Goal: Task Accomplishment & Management: Complete application form

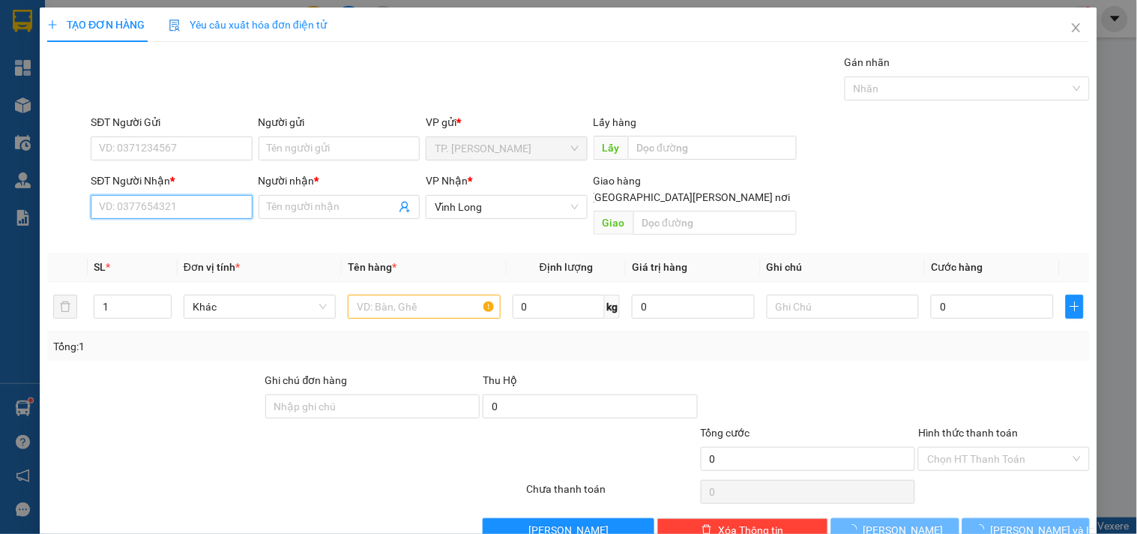
click at [170, 203] on input "SĐT Người Nhận *" at bounding box center [171, 207] width 161 height 24
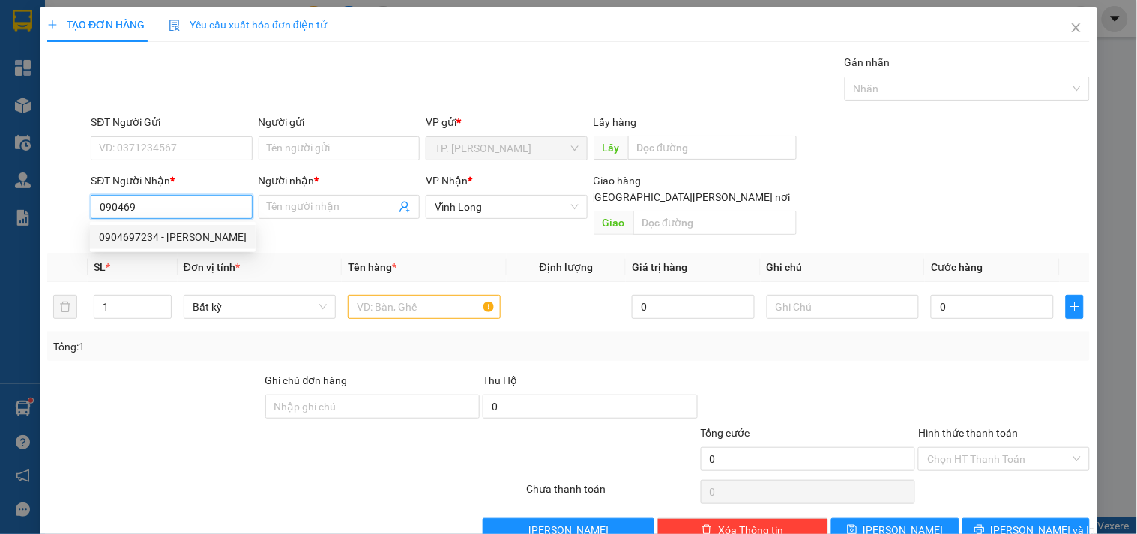
click at [199, 235] on div "0904697234 - [PERSON_NAME]" at bounding box center [173, 237] width 148 height 16
type input "0904697234"
type input "TUẤN"
type input "0904697234"
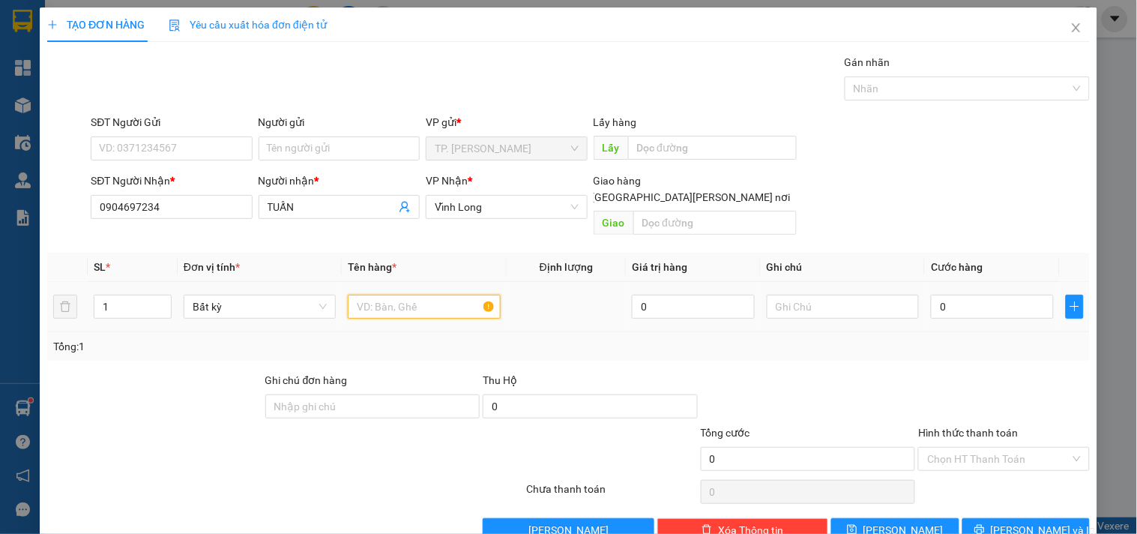
click at [373, 295] on input "text" at bounding box center [424, 307] width 152 height 24
type input "XÔ SƠN"
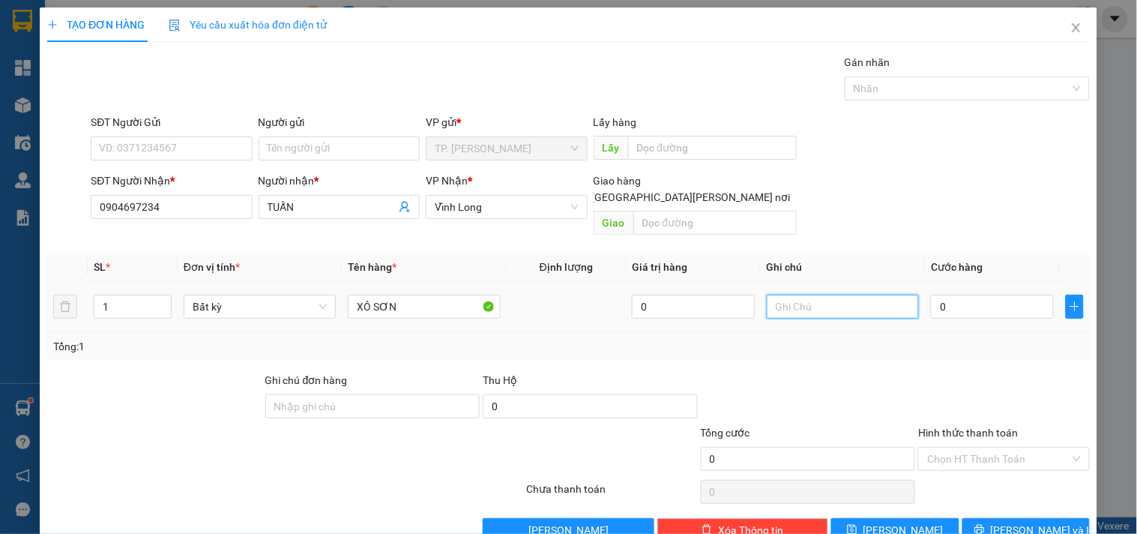
drag, startPoint x: 774, startPoint y: 290, endPoint x: 783, endPoint y: 290, distance: 9.7
click at [777, 295] on input "text" at bounding box center [843, 307] width 152 height 24
type input "VĂN"
click at [354, 154] on input "Người gửi" at bounding box center [339, 148] width 161 height 24
type input "B"
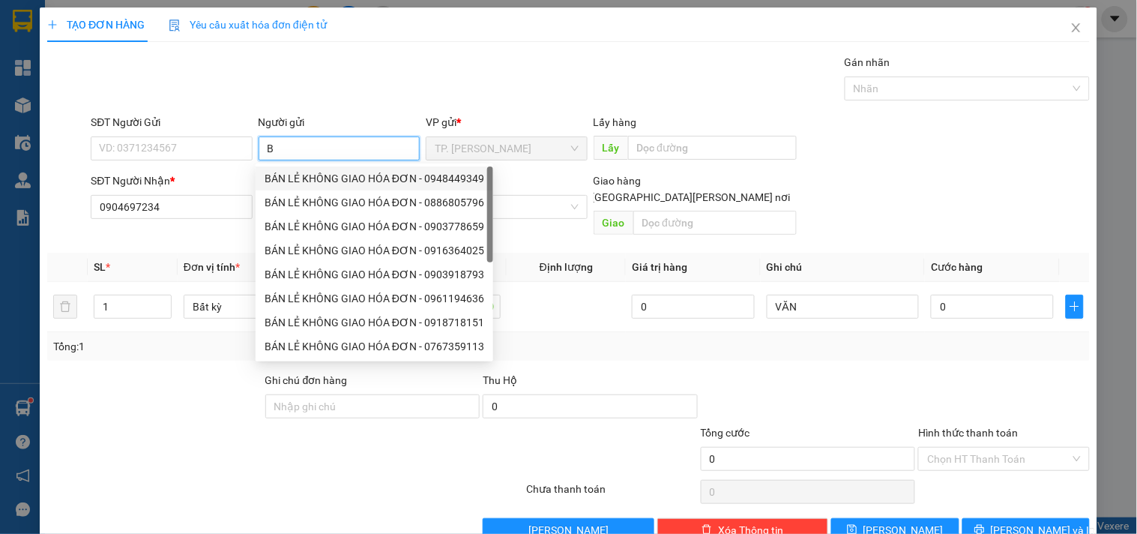
click at [302, 172] on div "BÁN LẺ KHÔNG GIAO HÓA ĐƠN - 0948449349" at bounding box center [375, 178] width 220 height 16
type input "0948449349"
type input "BÁN LẺ KHÔNG GIAO HÓA ĐƠN"
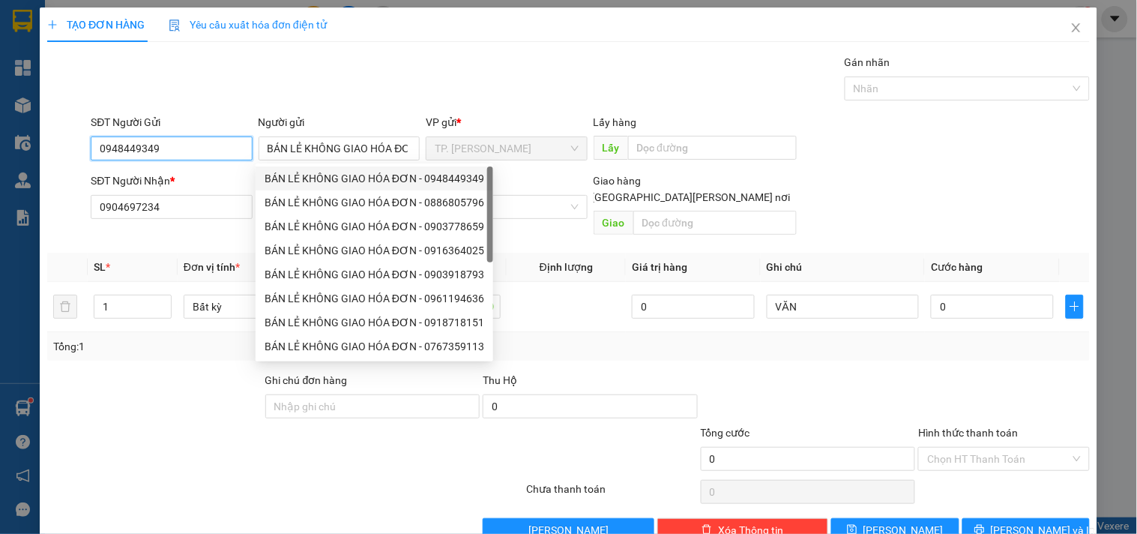
click at [206, 148] on input "0948449349" at bounding box center [171, 148] width 161 height 24
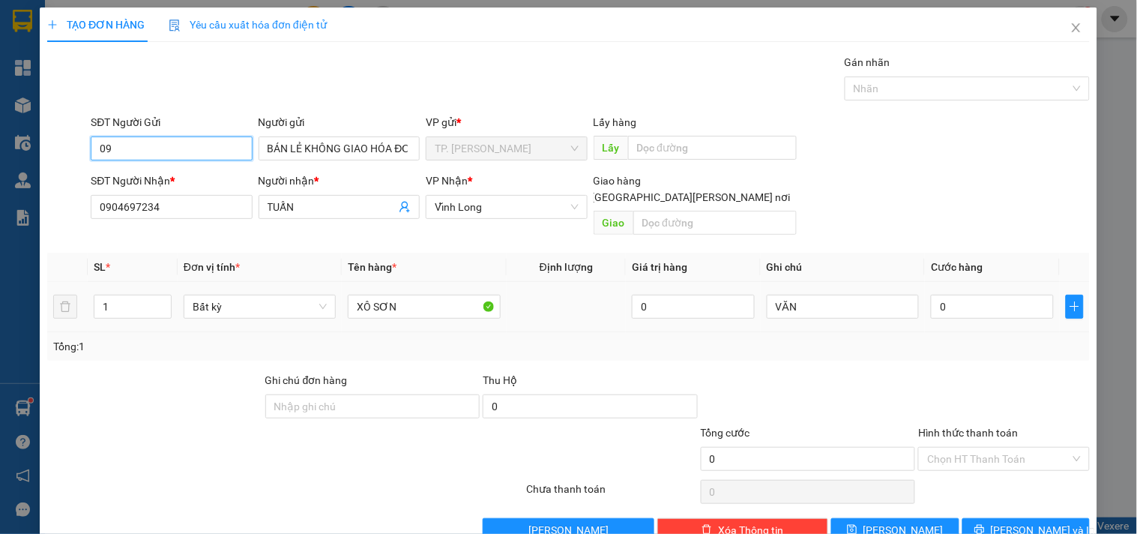
type input "0"
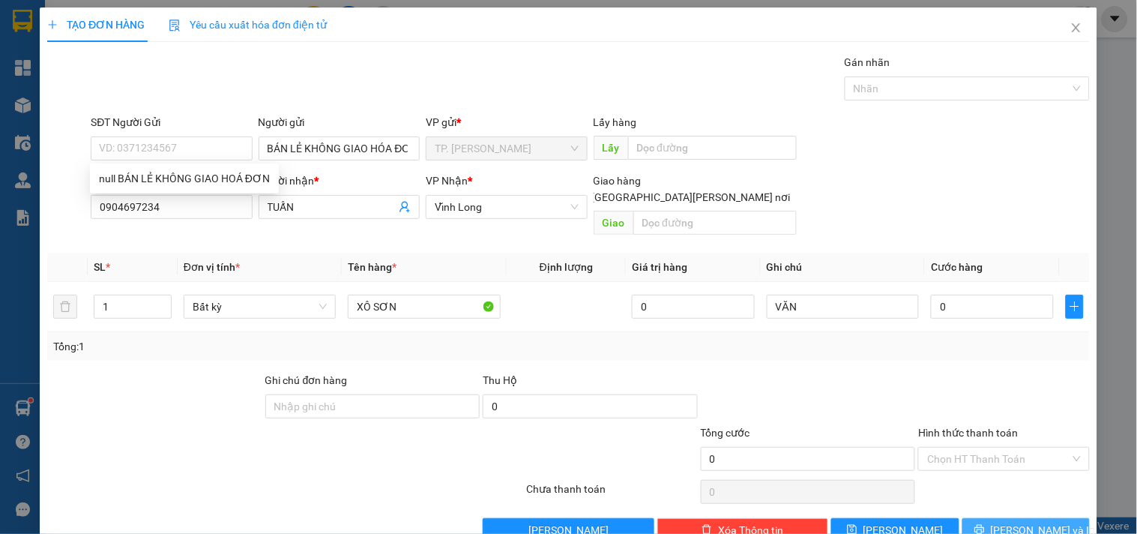
click at [1020, 522] on span "[PERSON_NAME] và In" at bounding box center [1043, 530] width 105 height 16
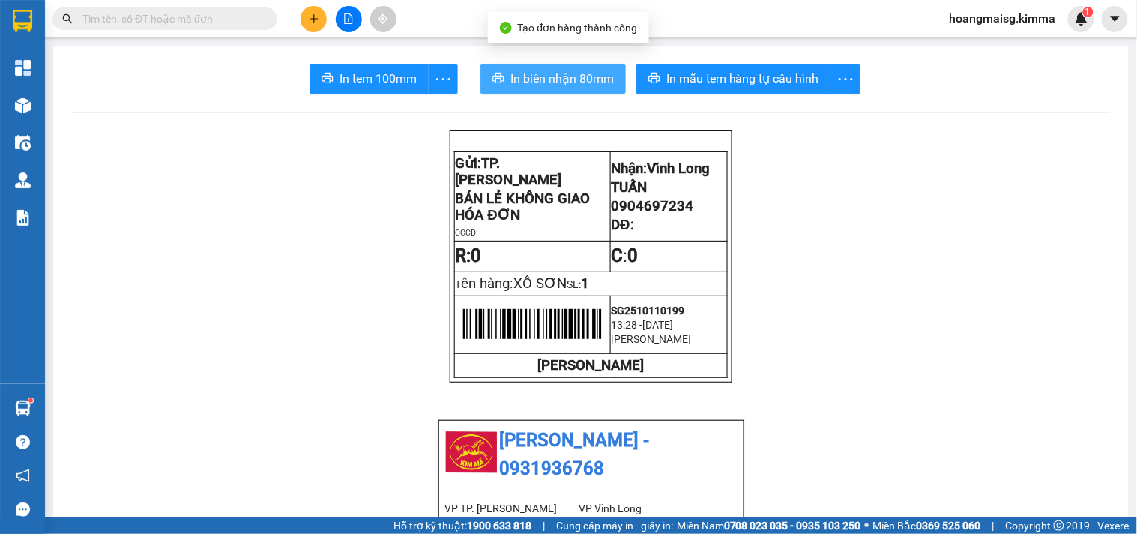
drag, startPoint x: 561, startPoint y: 55, endPoint x: 570, endPoint y: 82, distance: 29.2
click at [570, 81] on span "In biên nhận 80mm" at bounding box center [562, 78] width 103 height 19
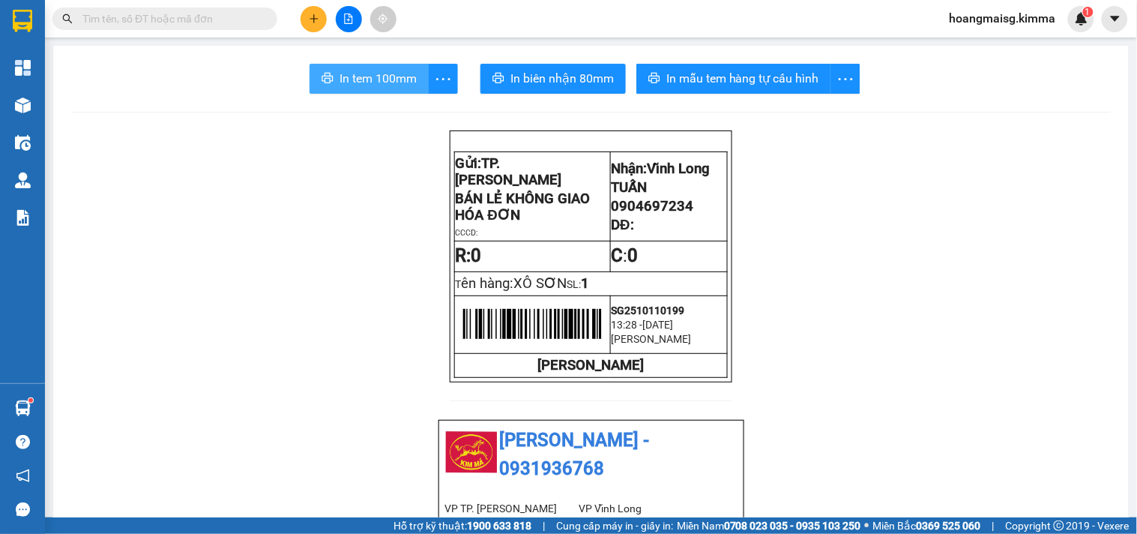
click at [358, 82] on span "In tem 100mm" at bounding box center [378, 78] width 77 height 19
click at [157, 13] on input "text" at bounding box center [170, 18] width 177 height 16
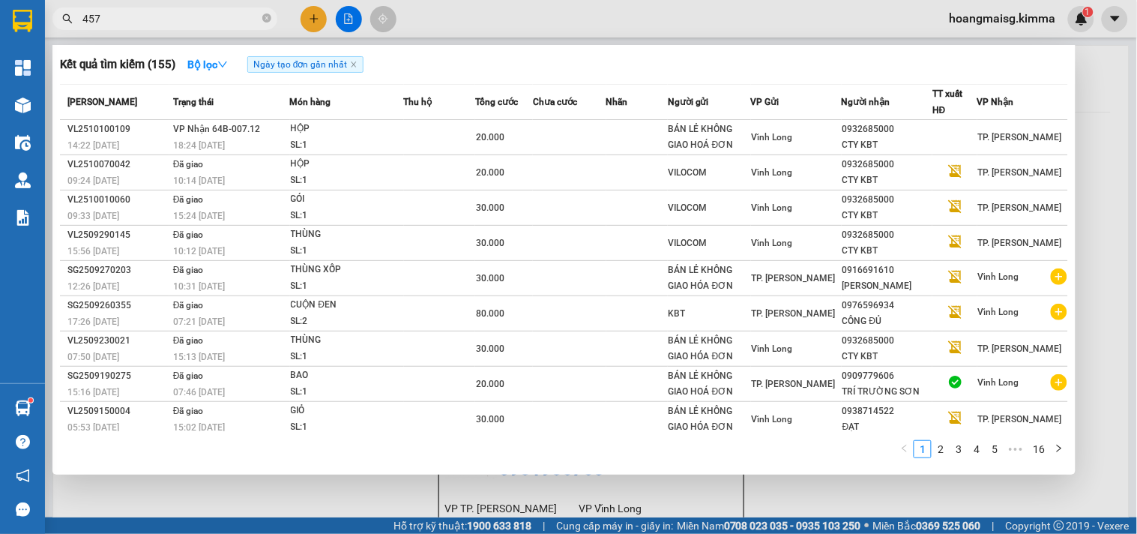
type input "4578"
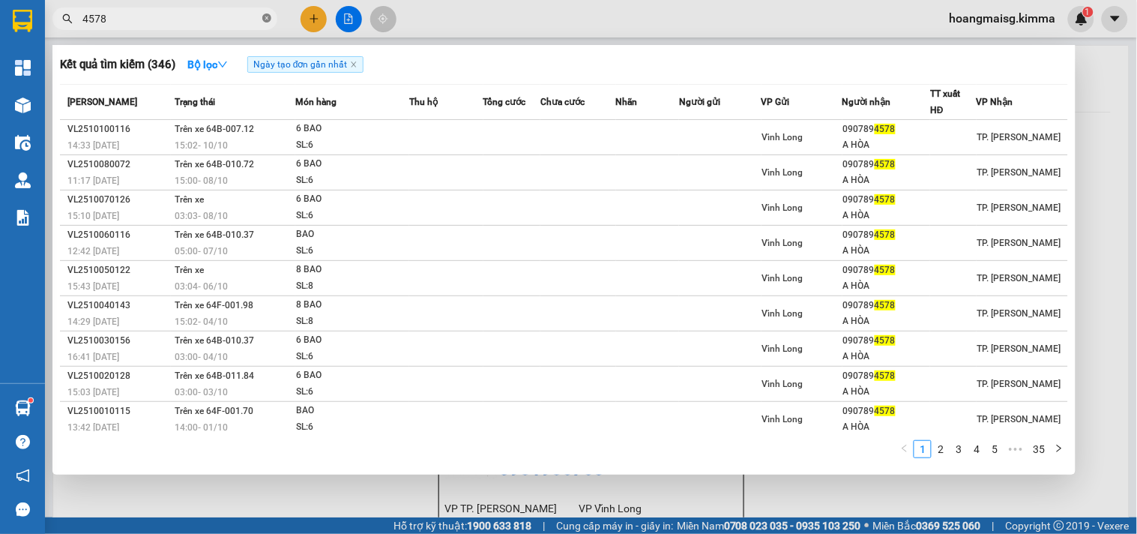
click at [270, 13] on icon "close-circle" at bounding box center [266, 17] width 9 height 9
